Goal: Task Accomplishment & Management: Manage account settings

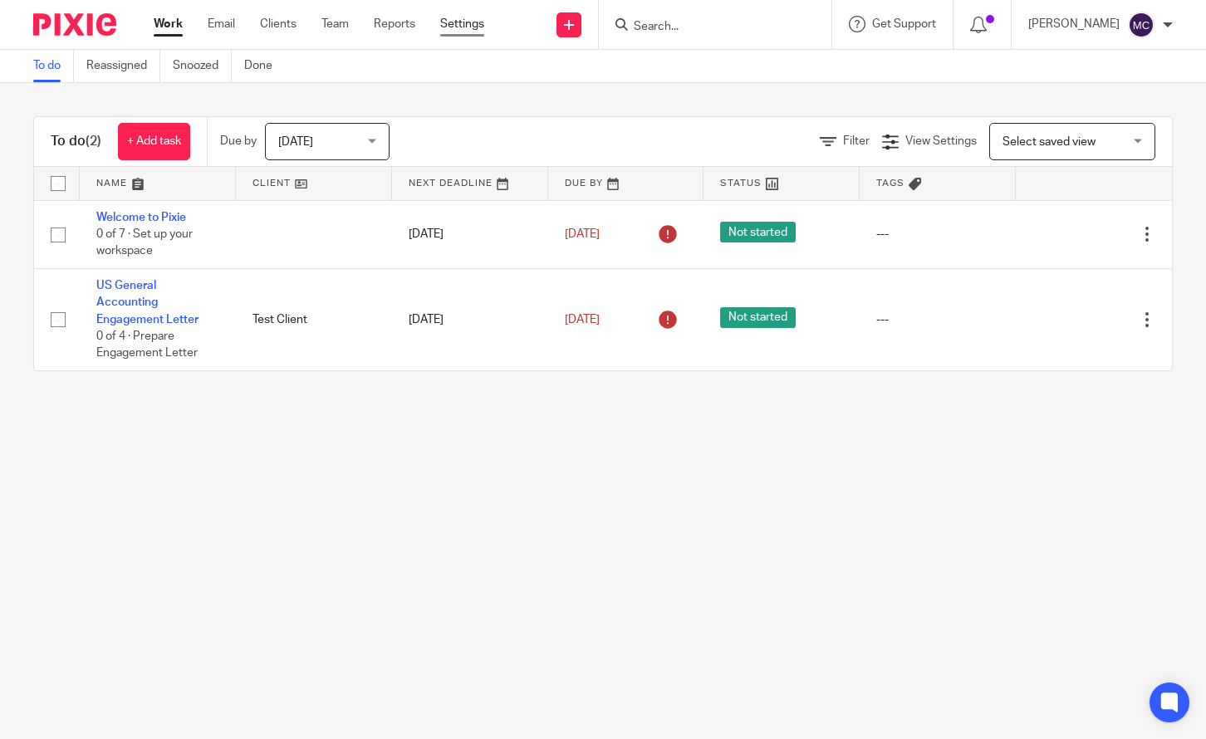
click at [453, 27] on link "Settings" at bounding box center [462, 24] width 44 height 17
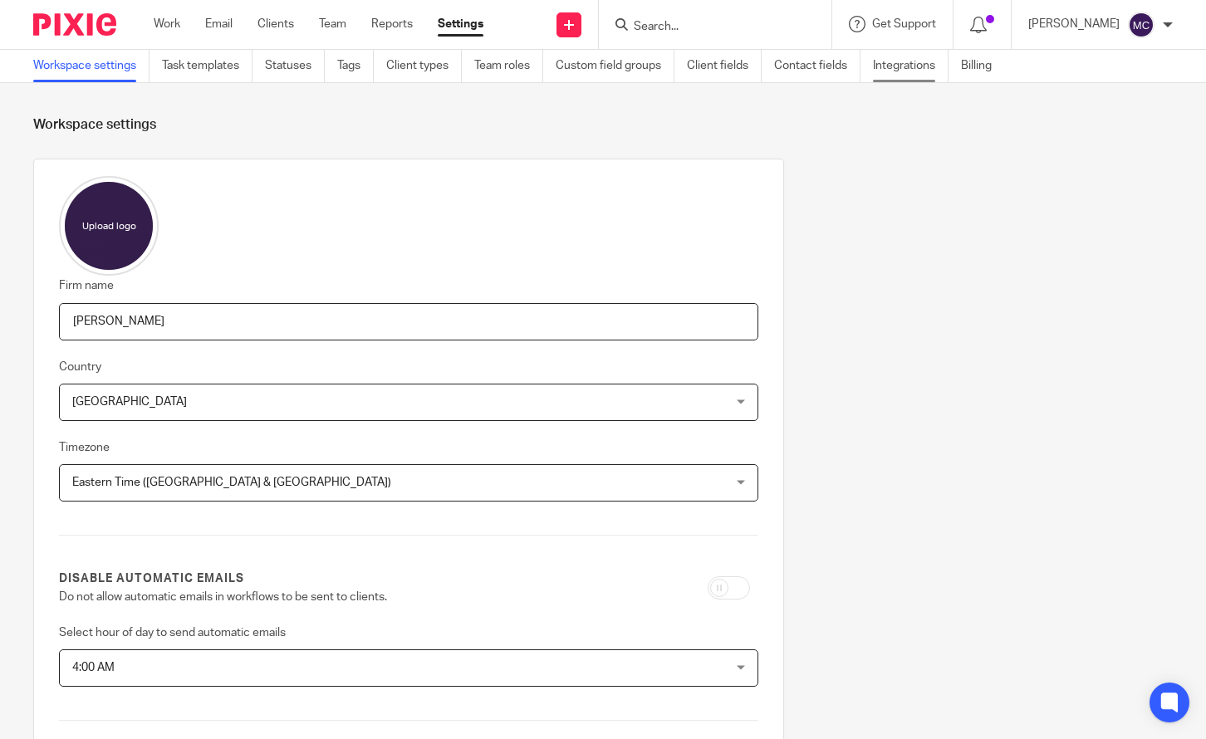
click at [886, 66] on link "Integrations" at bounding box center [911, 66] width 76 height 32
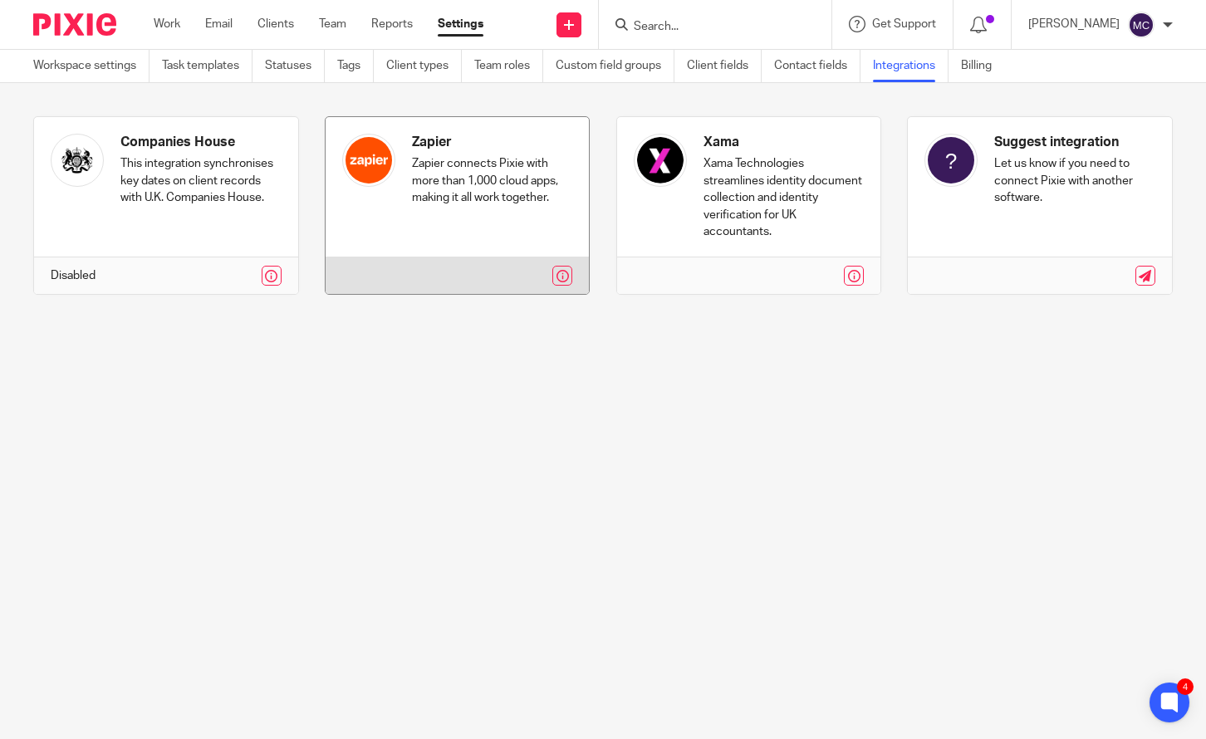
click at [447, 233] on link at bounding box center [458, 205] width 264 height 177
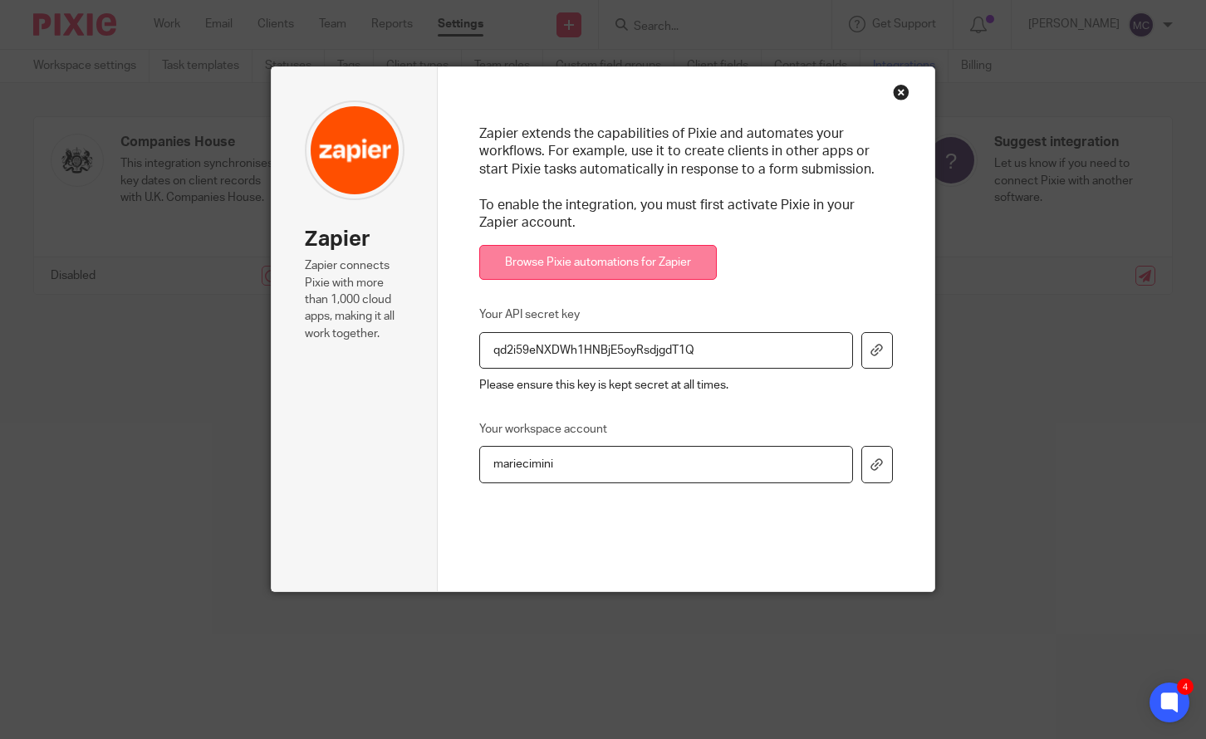
click at [602, 256] on link "Browse Pixie automations for Zapier" at bounding box center [598, 263] width 238 height 36
click at [611, 268] on link "Browse Pixie automations for Zapier" at bounding box center [598, 263] width 238 height 36
click at [704, 346] on input "qd2i59eNXDWh1HNBjE5oyRsdjgdT1Q" at bounding box center [666, 350] width 374 height 37
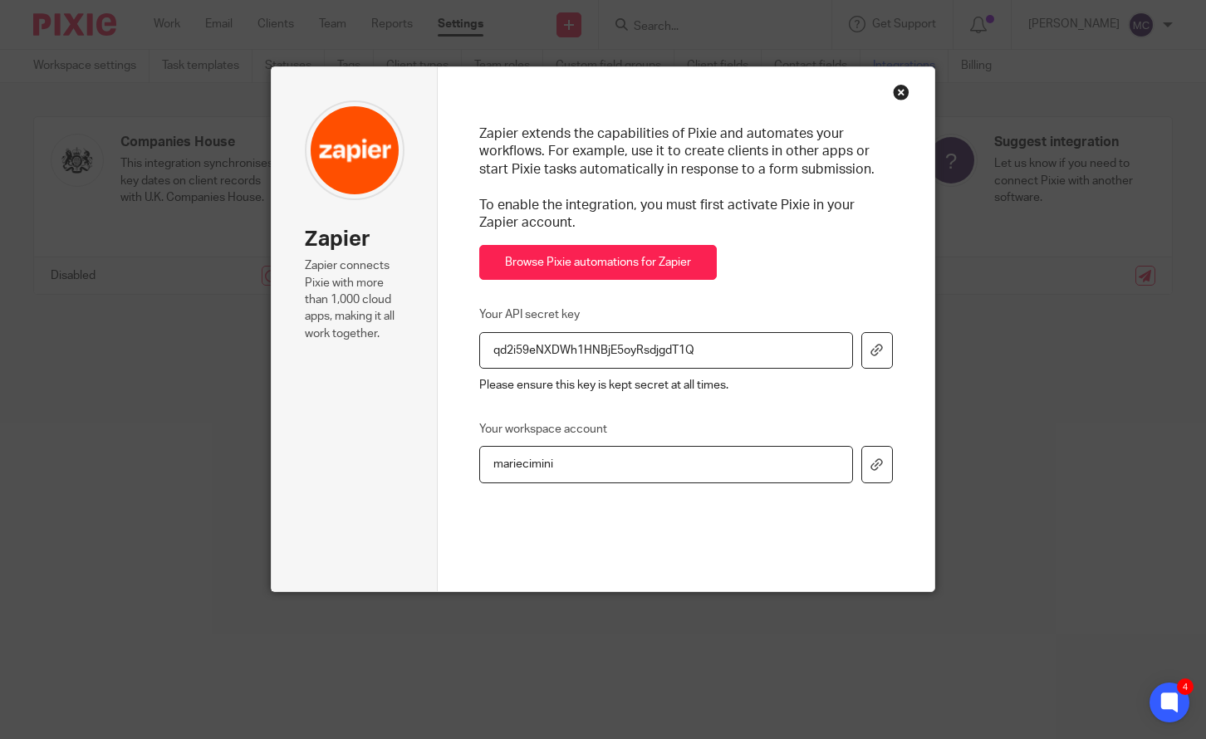
click at [557, 466] on input "mariecimini" at bounding box center [666, 464] width 374 height 37
click at [589, 271] on link "Browse Pixie automations for Zapier" at bounding box center [598, 263] width 238 height 36
drag, startPoint x: 900, startPoint y: 90, endPoint x: 1001, endPoint y: 69, distance: 103.5
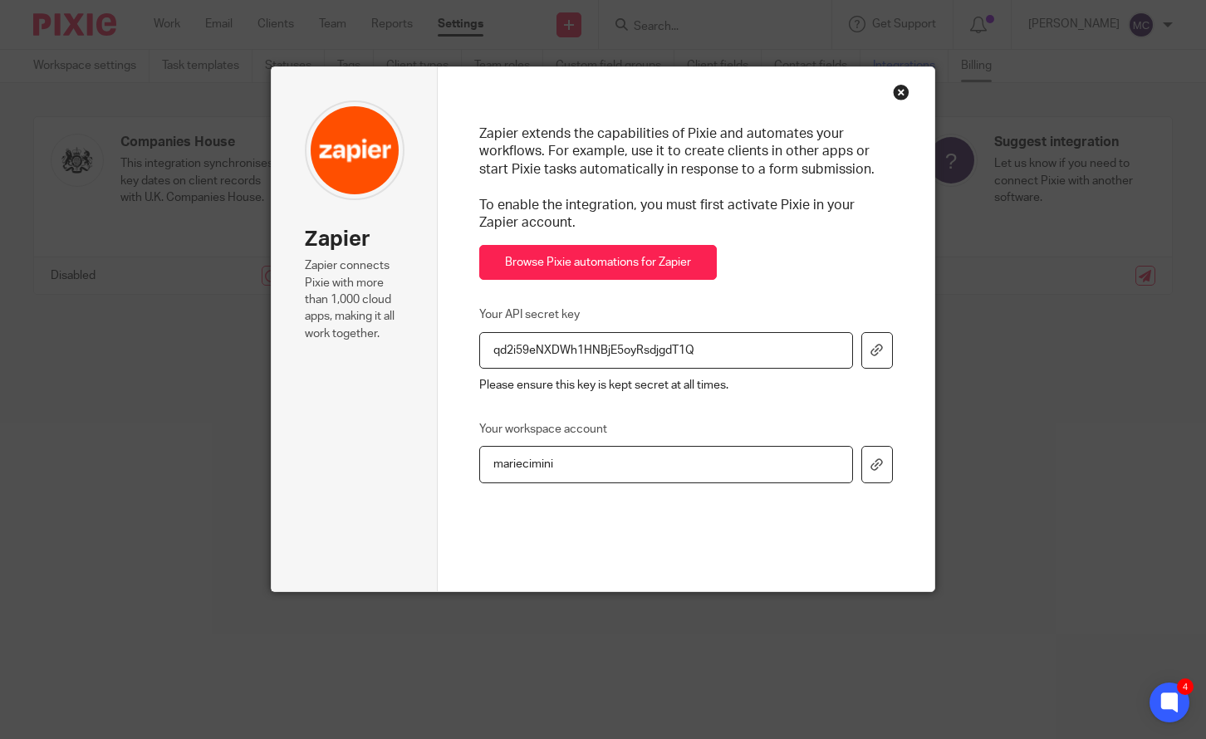
click at [901, 90] on div "Close this dialog window" at bounding box center [901, 92] width 17 height 17
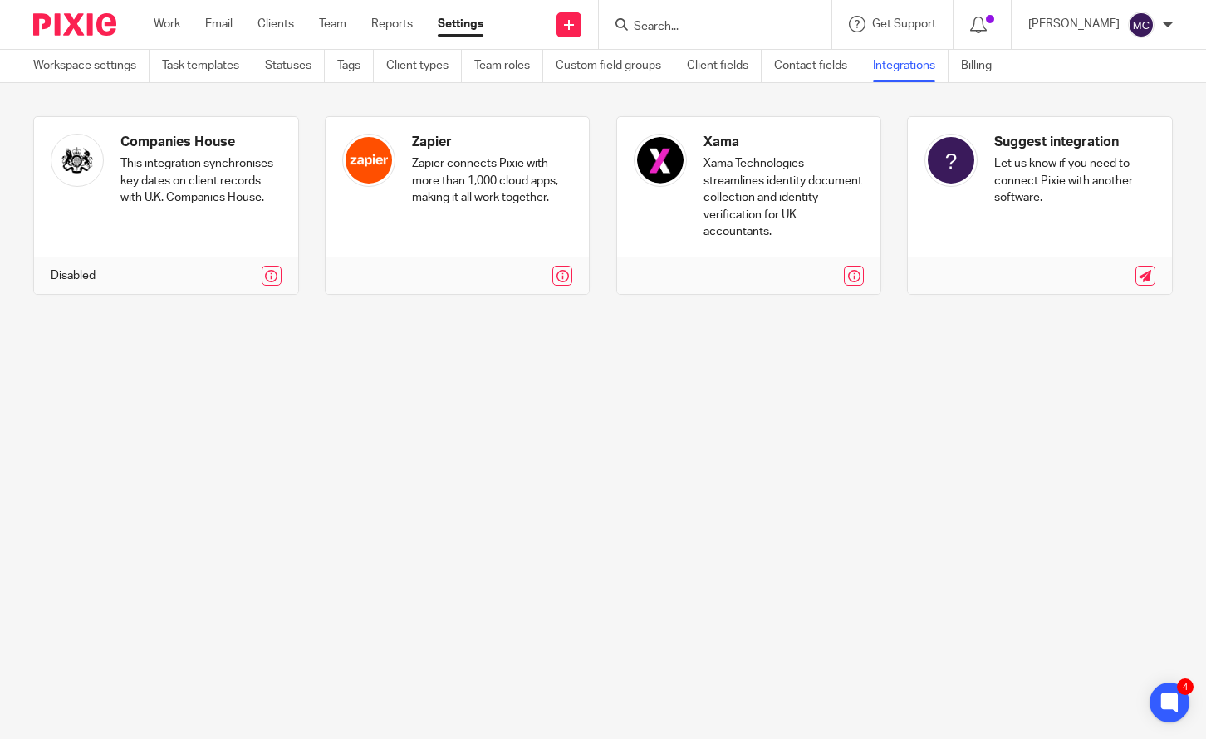
click at [1153, 23] on img at bounding box center [1141, 25] width 27 height 27
click at [204, 70] on link "Task templates" at bounding box center [207, 66] width 91 height 32
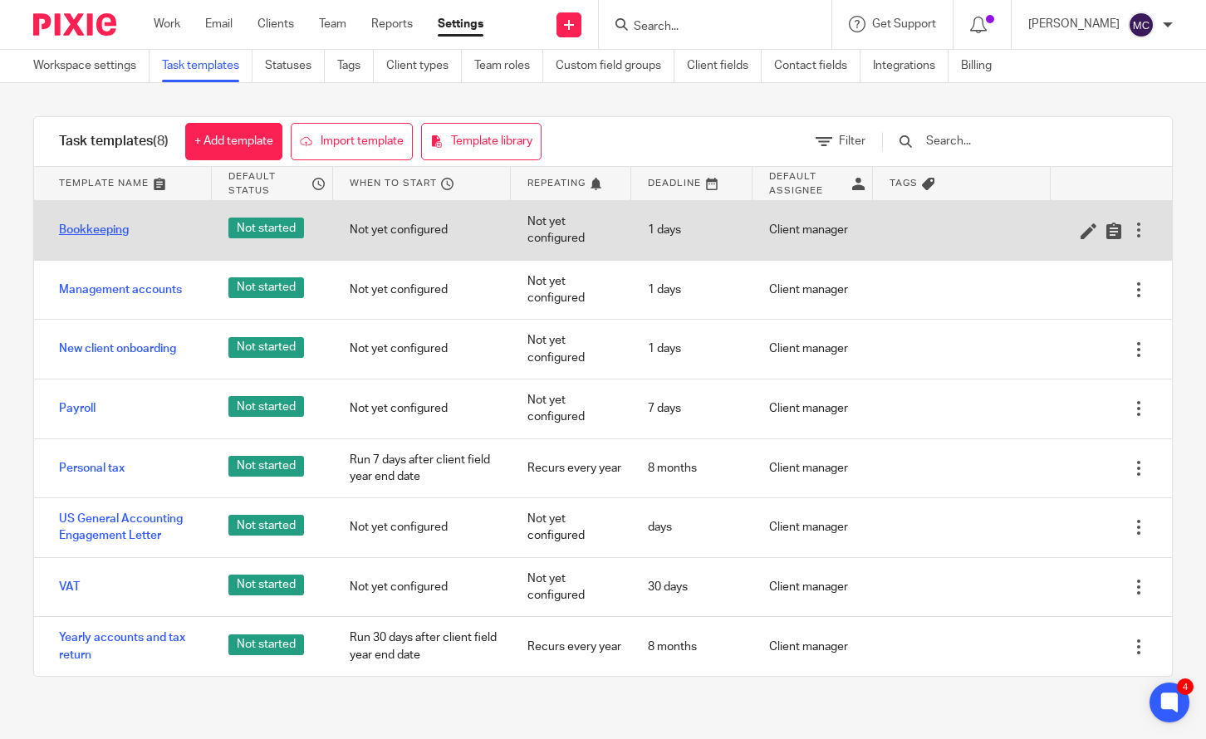
click at [84, 227] on link "Bookkeeping" at bounding box center [94, 230] width 70 height 17
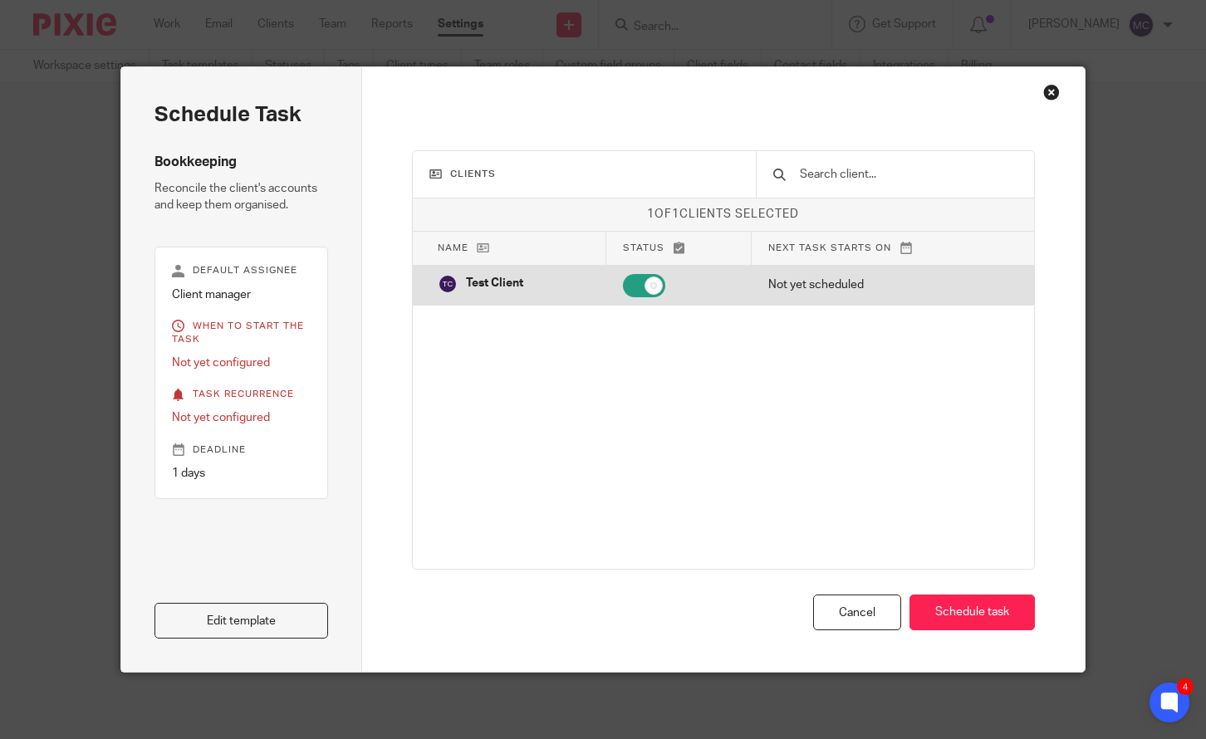
click at [637, 287] on input "checkbox" at bounding box center [644, 285] width 42 height 23
checkbox input "false"
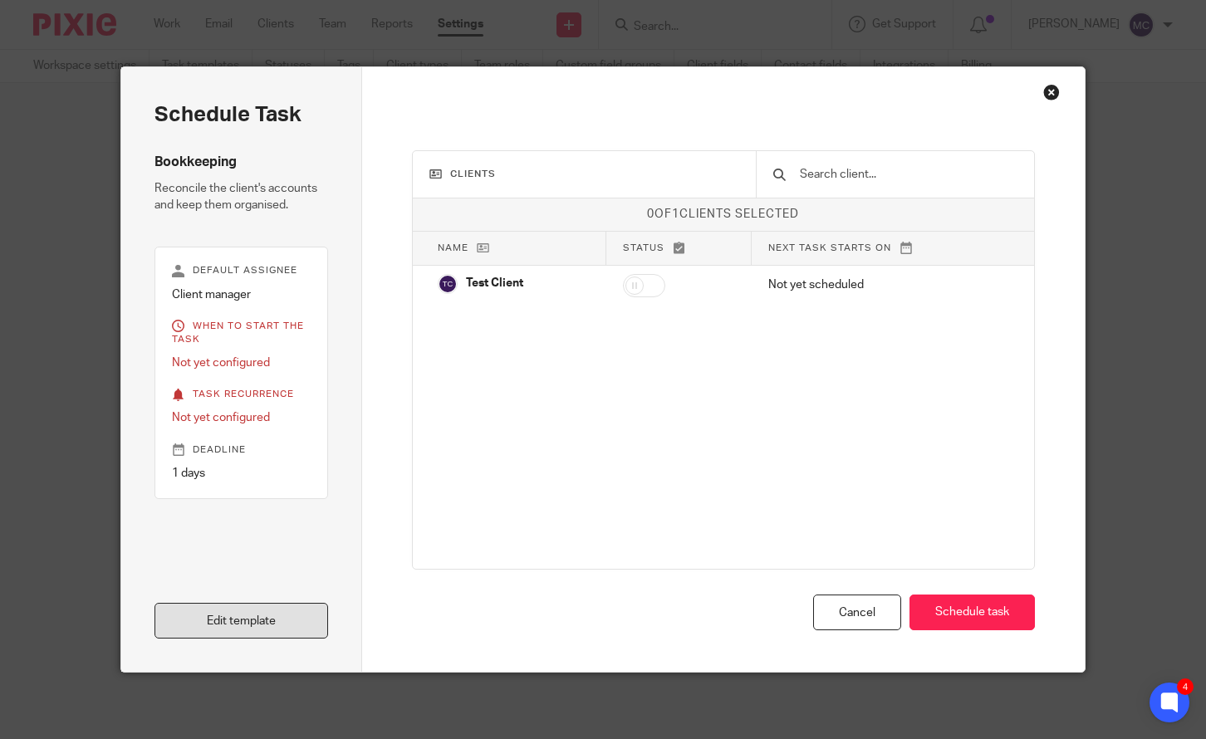
click at [244, 611] on link "Edit template" at bounding box center [242, 621] width 174 height 36
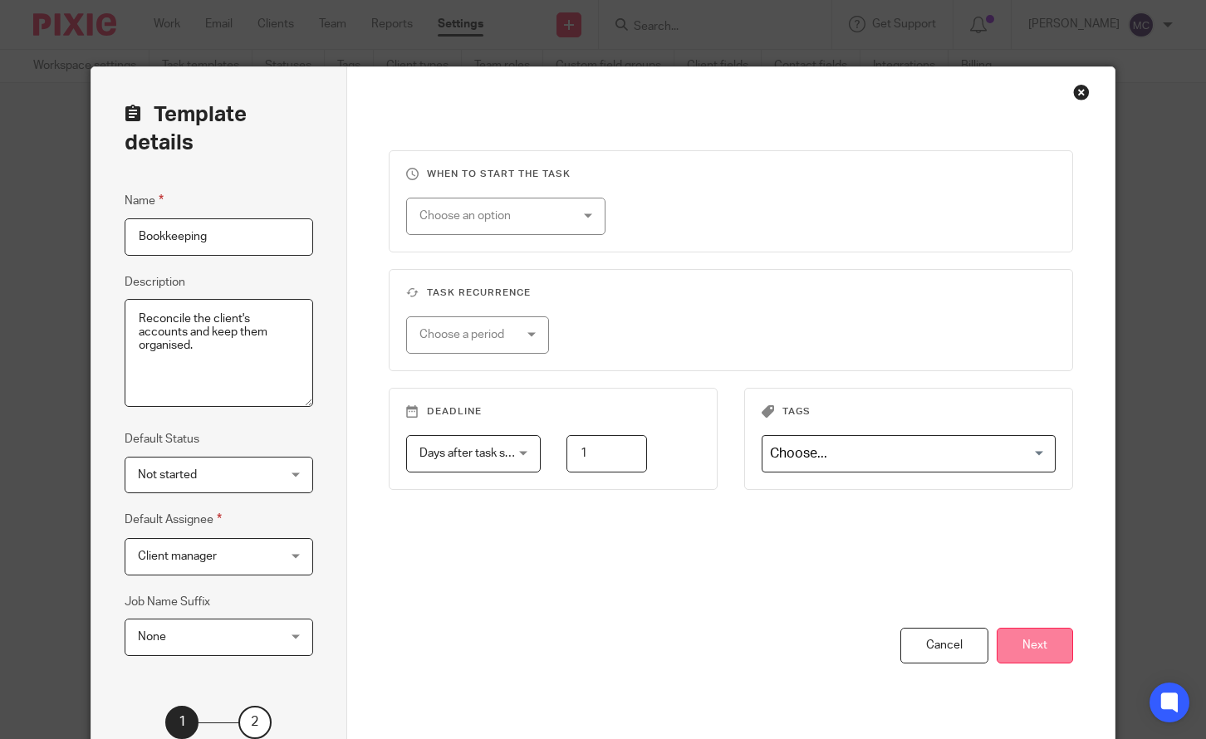
click at [1056, 648] on button "Next" at bounding box center [1035, 646] width 76 height 36
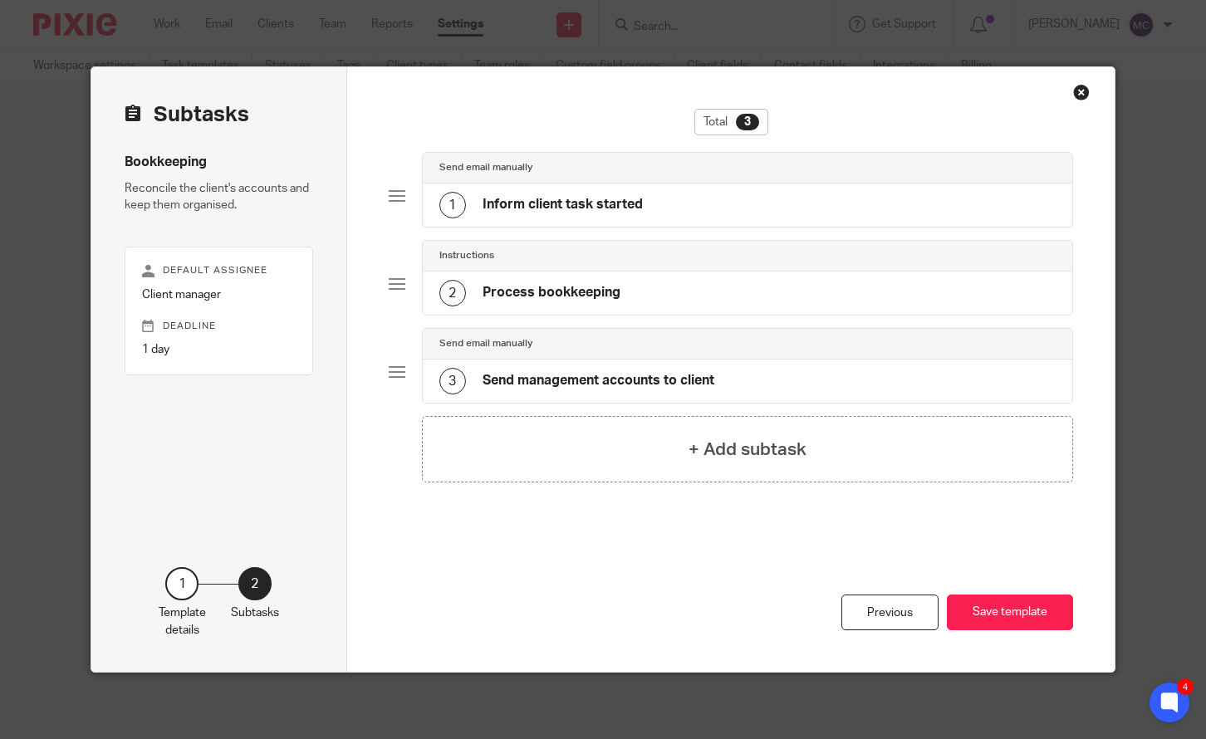
click at [515, 200] on h4 "Inform client task started" at bounding box center [563, 204] width 160 height 17
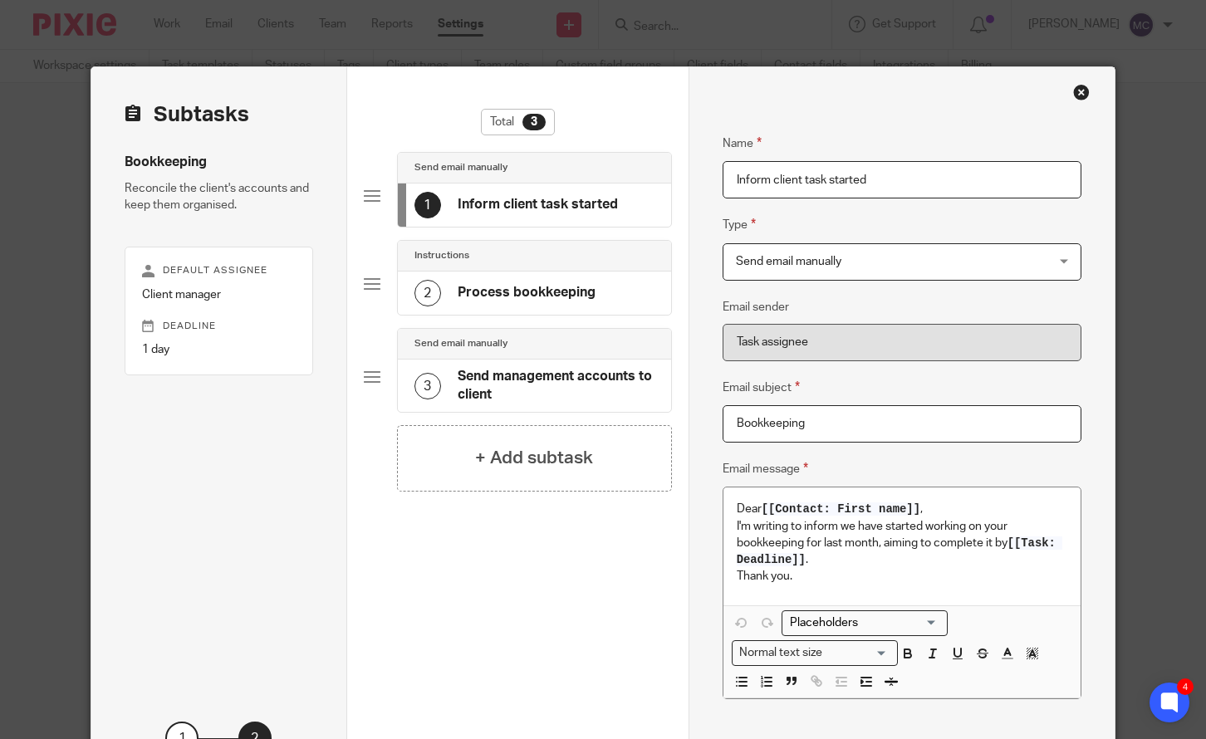
click at [499, 288] on h4 "Process bookkeeping" at bounding box center [527, 292] width 138 height 17
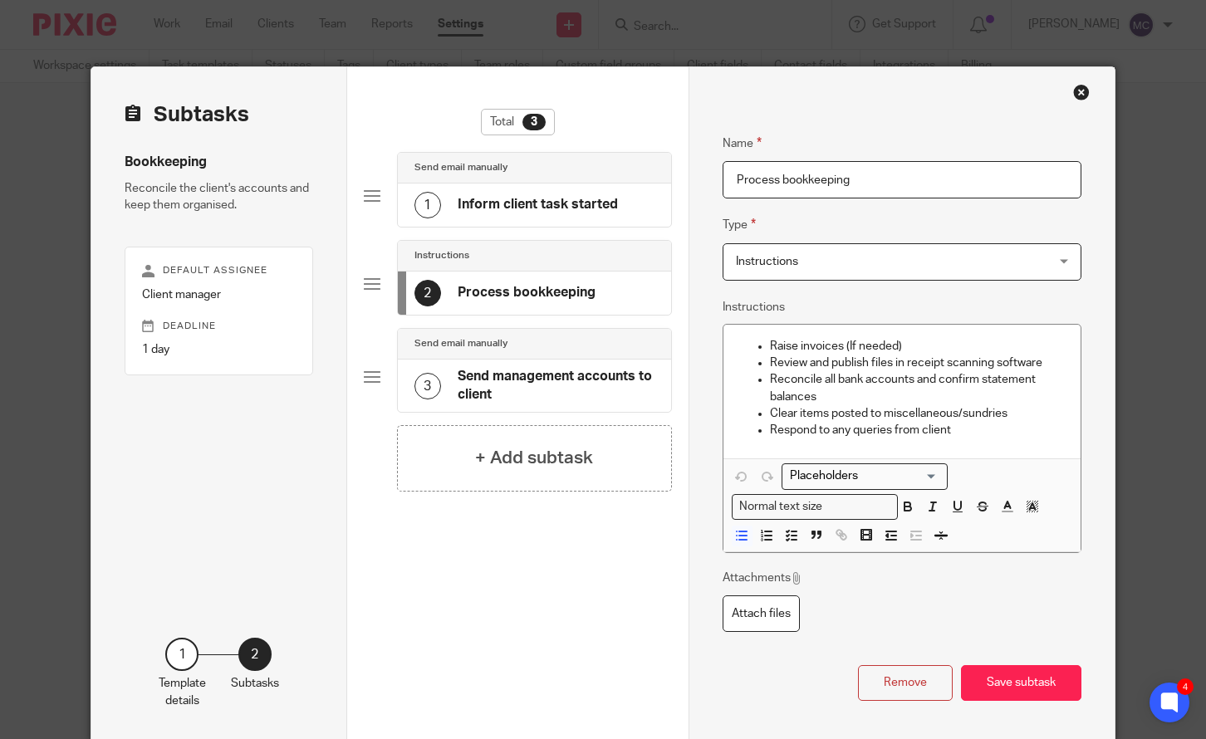
scroll to position [70, 0]
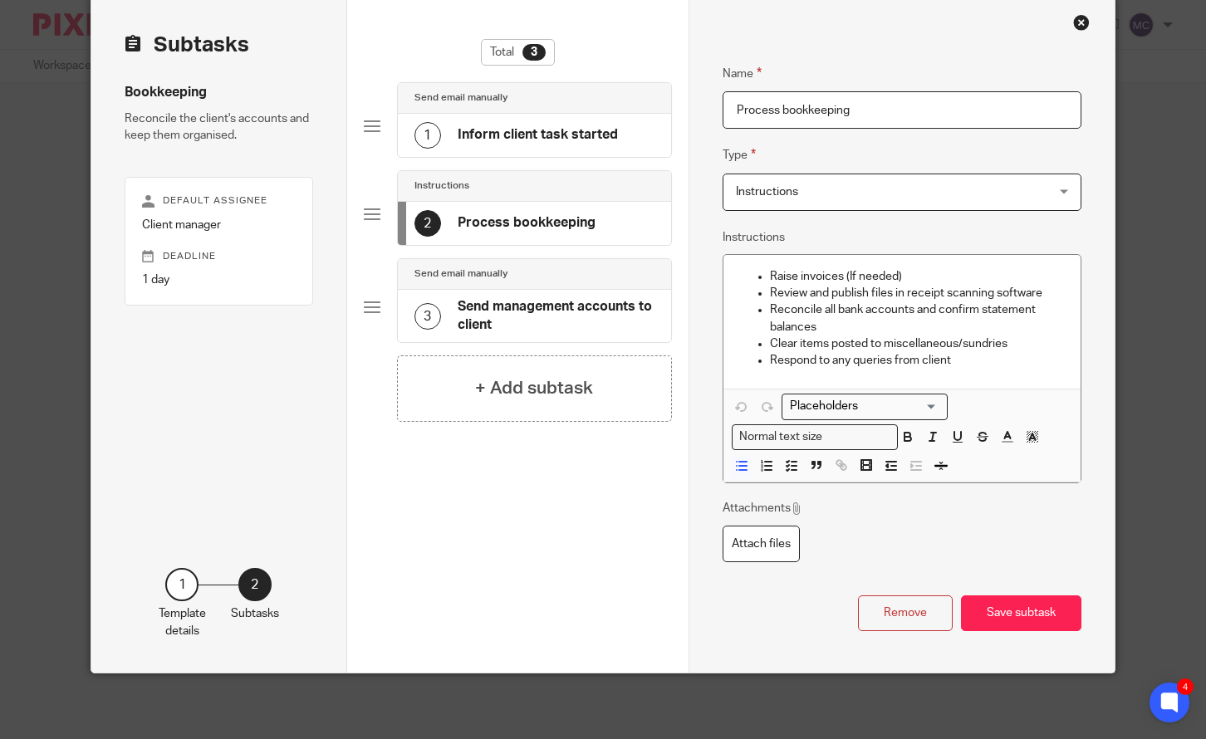
click at [490, 310] on h4 "Send management accounts to client" at bounding box center [556, 316] width 197 height 36
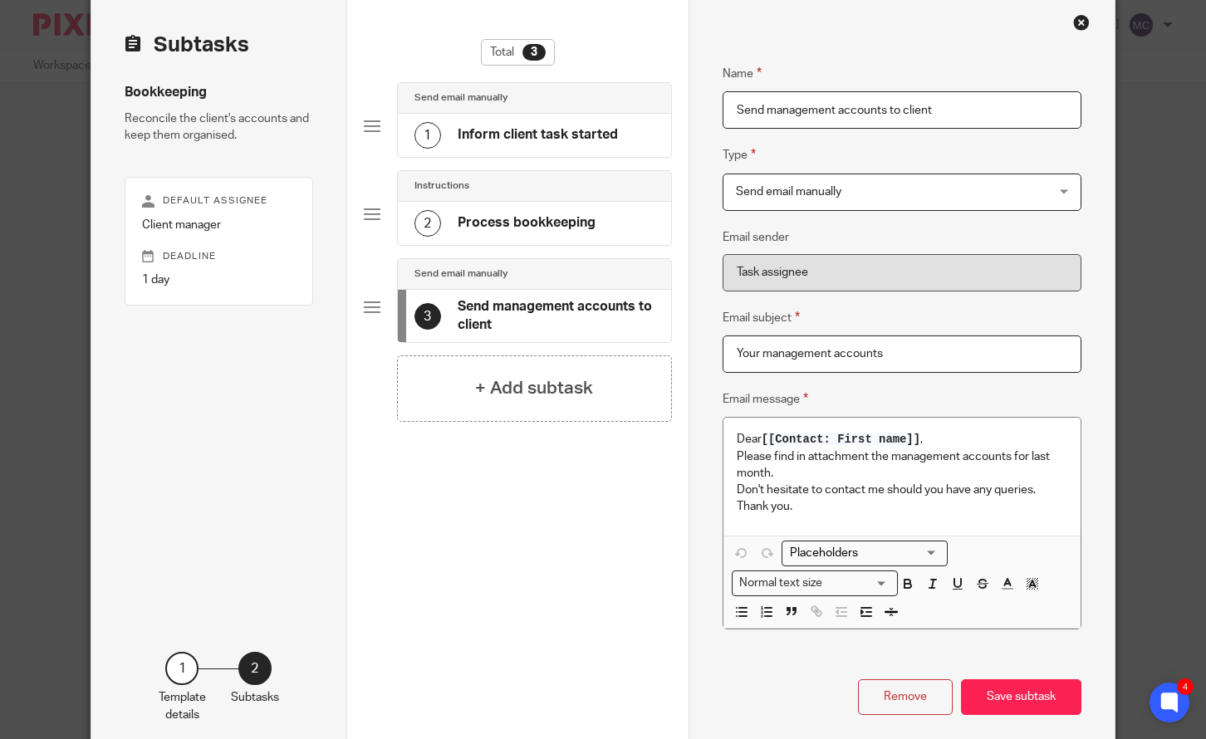
click at [1079, 26] on div "Close this dialog window" at bounding box center [1081, 22] width 17 height 17
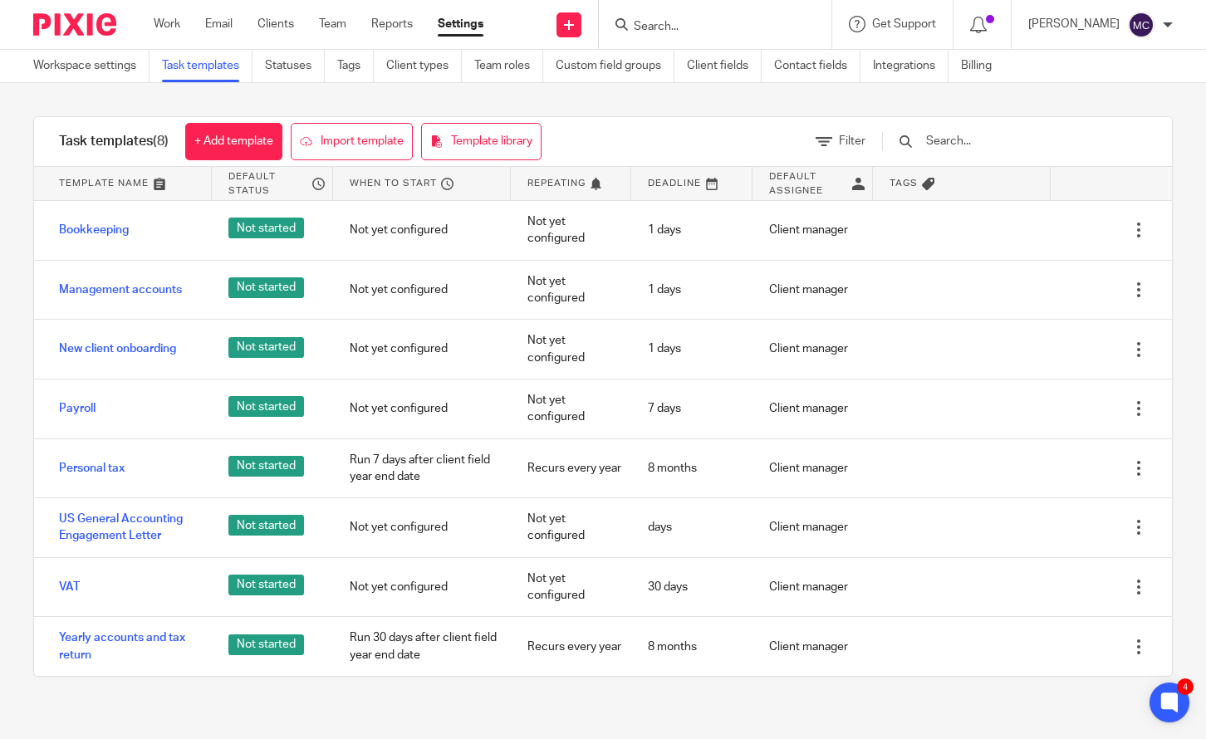
click at [1149, 42] on div "[PERSON_NAME] My profile Email integration Logout" at bounding box center [1101, 24] width 178 height 49
click at [1148, 33] on img at bounding box center [1141, 25] width 27 height 27
click at [1087, 112] on span "Logout" at bounding box center [1096, 116] width 37 height 12
